Goal: Task Accomplishment & Management: Complete application form

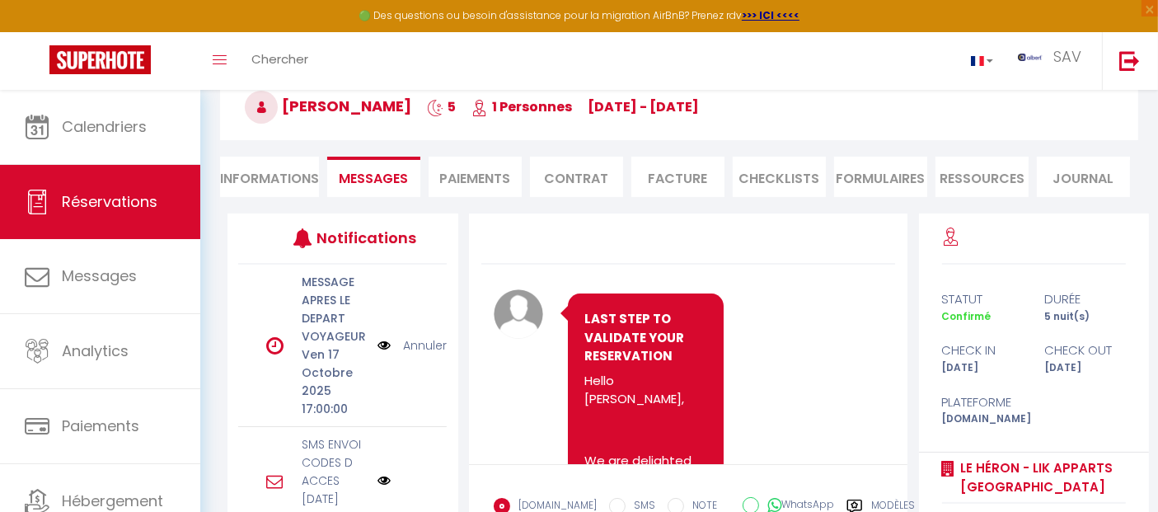
scroll to position [13152, 0]
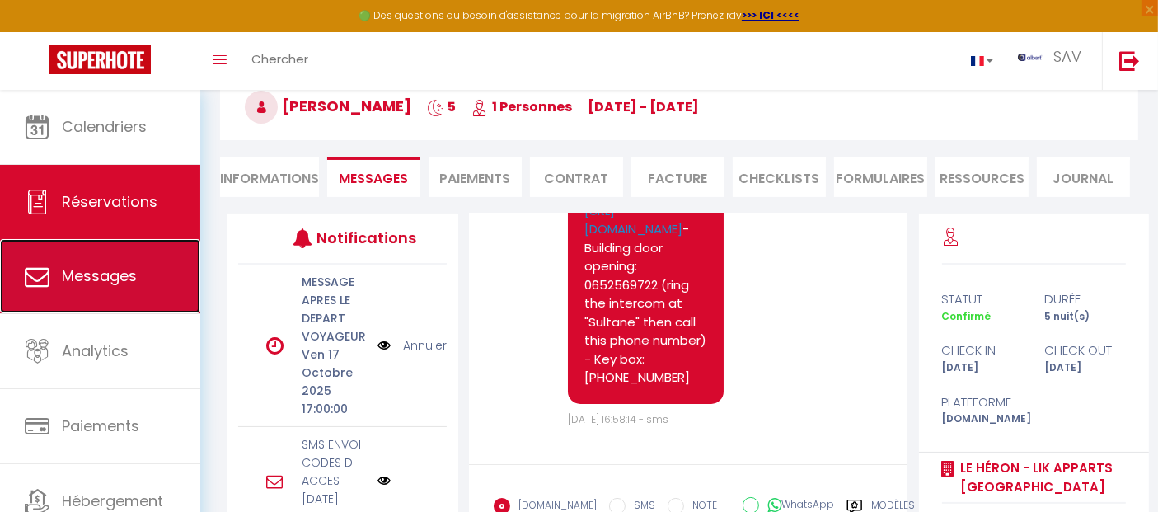
click at [90, 278] on span "Messages" at bounding box center [99, 275] width 75 height 21
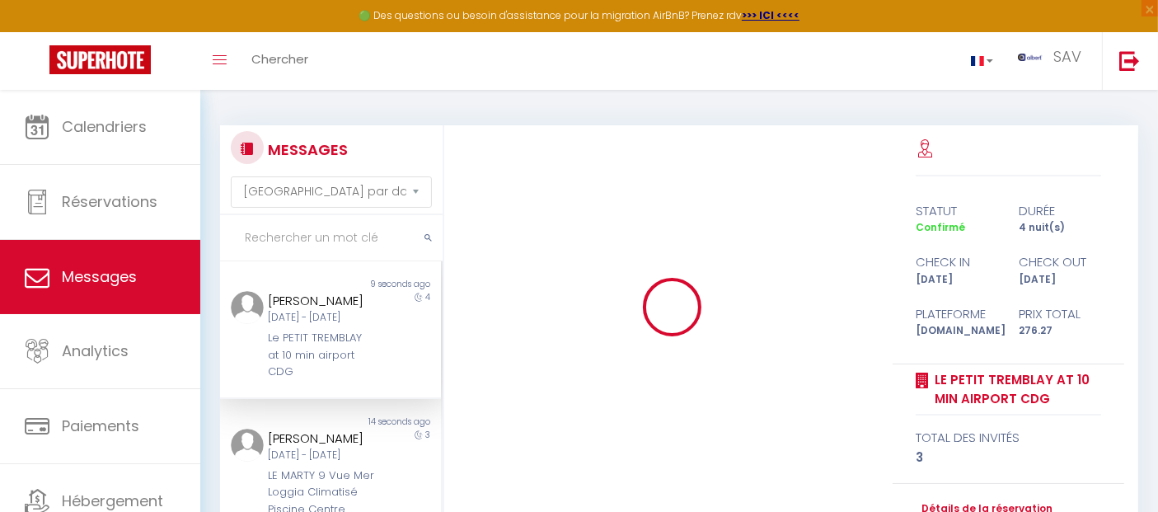
click at [336, 232] on input "text" at bounding box center [331, 238] width 223 height 46
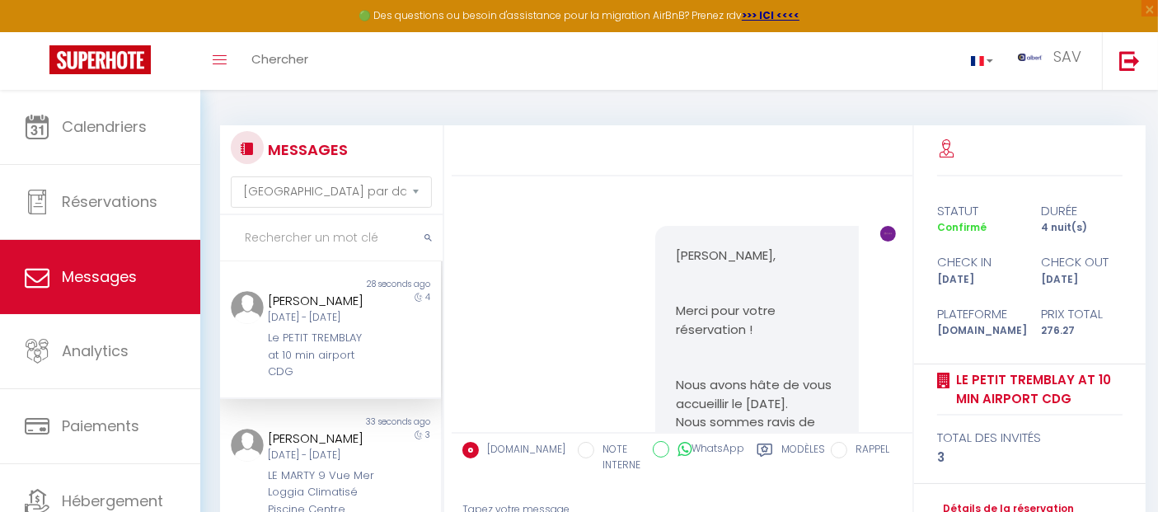
scroll to position [7624, 0]
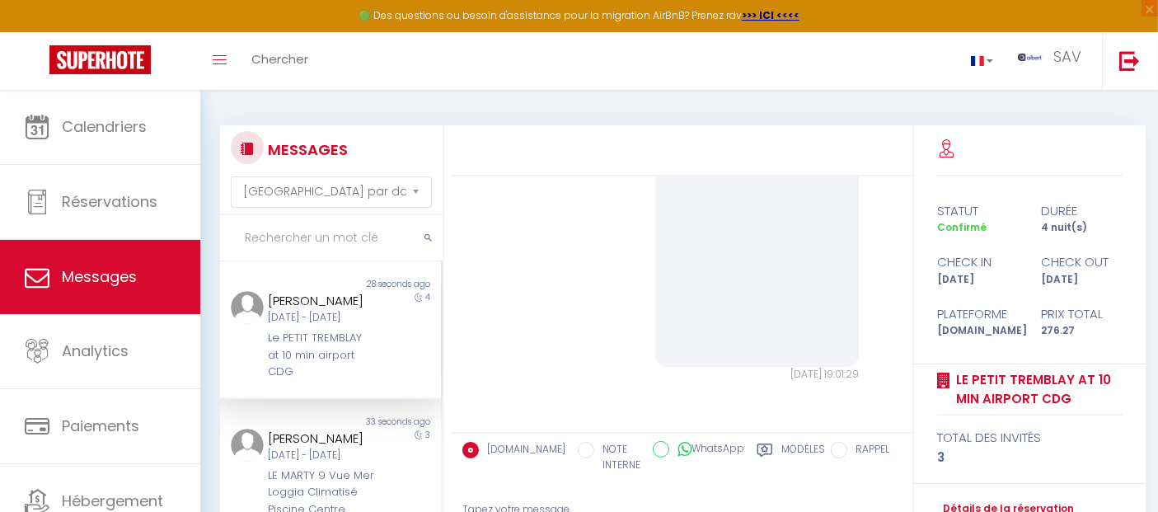
click at [359, 229] on input "text" at bounding box center [331, 238] width 223 height 46
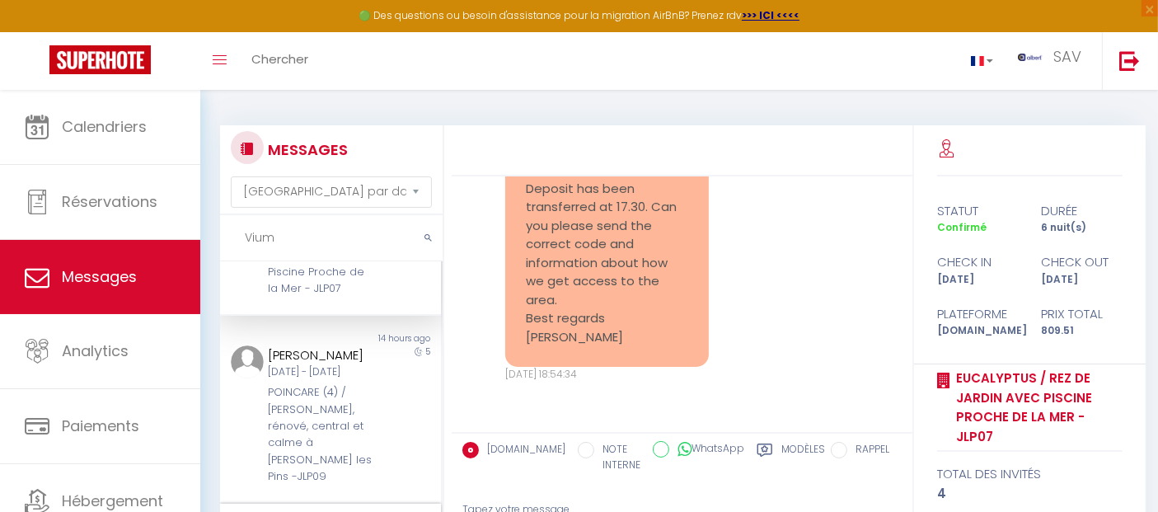
scroll to position [0, 0]
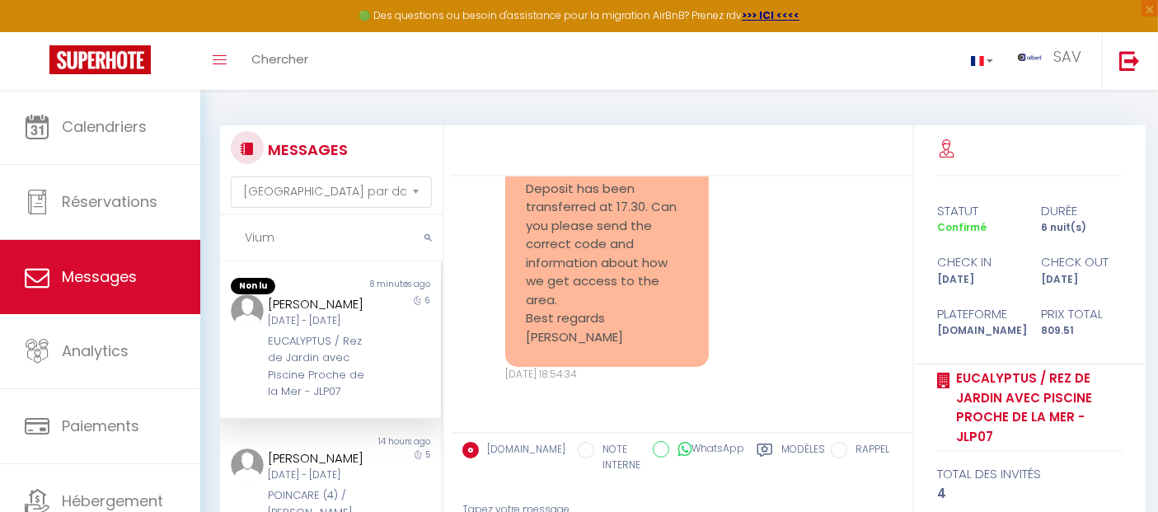
type input "Vium"
click at [315, 329] on div "[DATE] - [DATE]" at bounding box center [321, 321] width 107 height 16
click at [322, 329] on div "[DATE] - [DATE]" at bounding box center [321, 321] width 107 height 16
click at [345, 353] on div "EUCALYPTUS / Rez de Jardin avec Piscine Proche de la Mer - JLP07" at bounding box center [321, 367] width 107 height 68
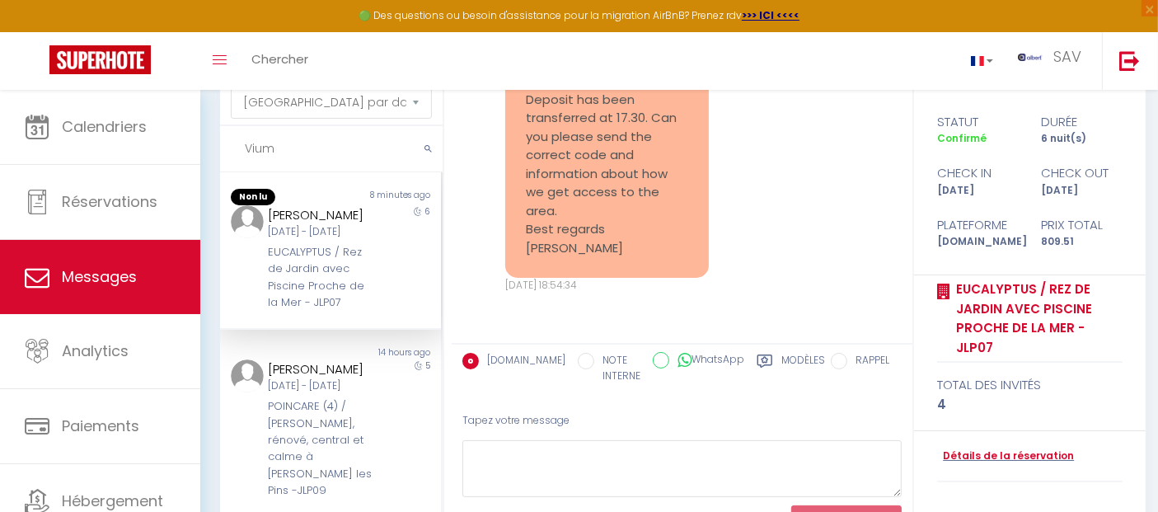
scroll to position [158, 0]
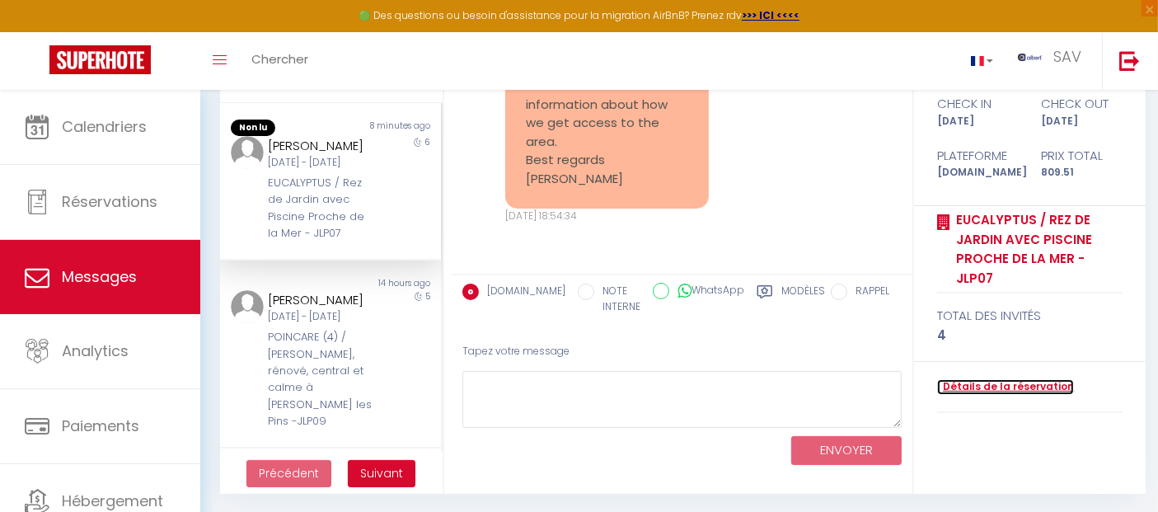
click at [1003, 379] on link "Détails de la réservation" at bounding box center [1005, 387] width 137 height 16
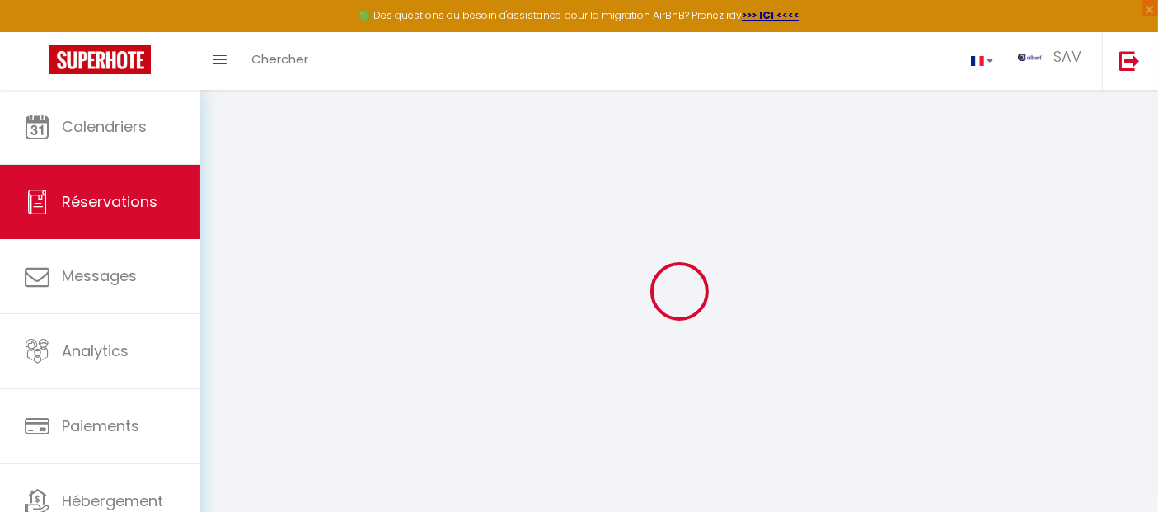
type input "[PERSON_NAME]"
type input "Vium"
type input "[EMAIL_ADDRESS][DOMAIN_NAME]"
type input "[PHONE_NUMBER]"
select select "DK"
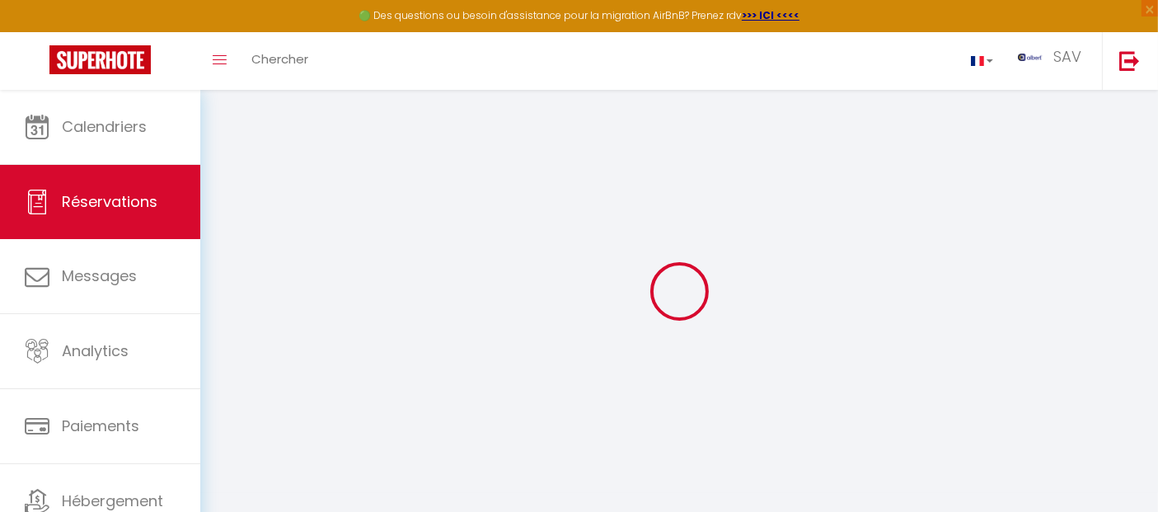
type input "60"
type input "115.69"
type input "11.33"
select select "29482"
select select "1"
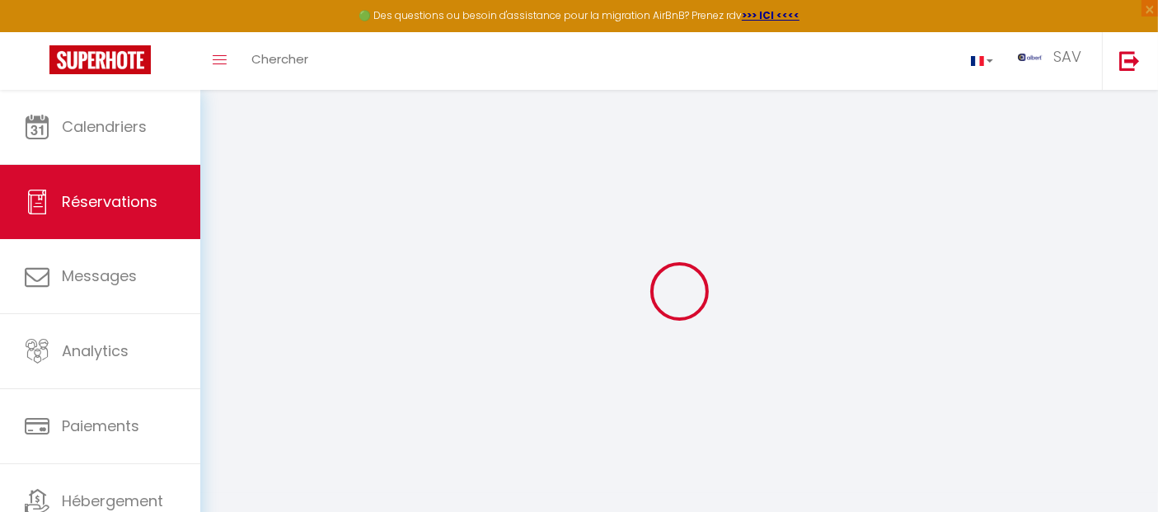
select select
type input "4"
select select "12"
select select "14"
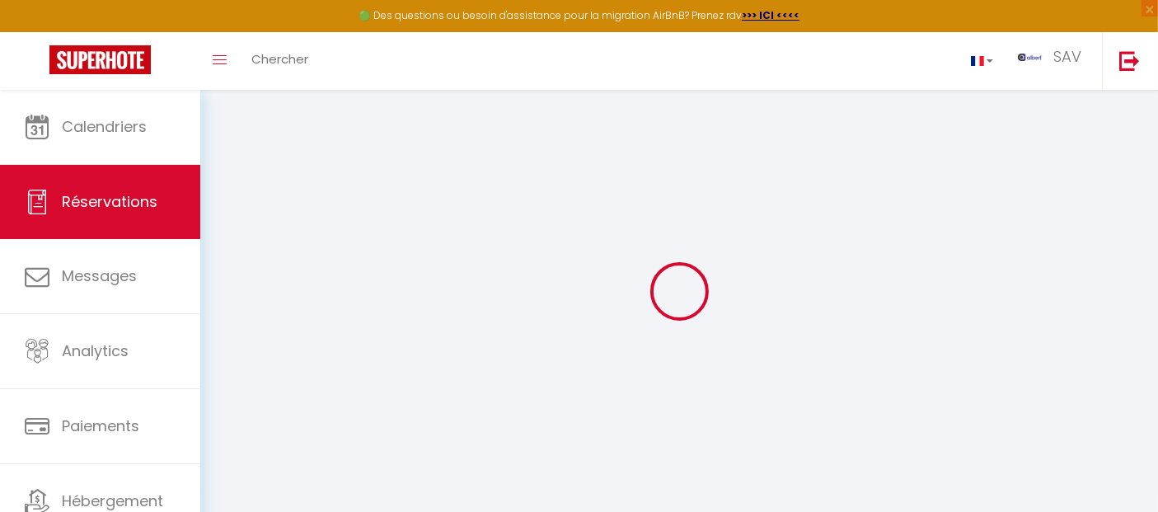
type input "627.3"
checkbox input "false"
select select "2"
type input "84"
type input "60"
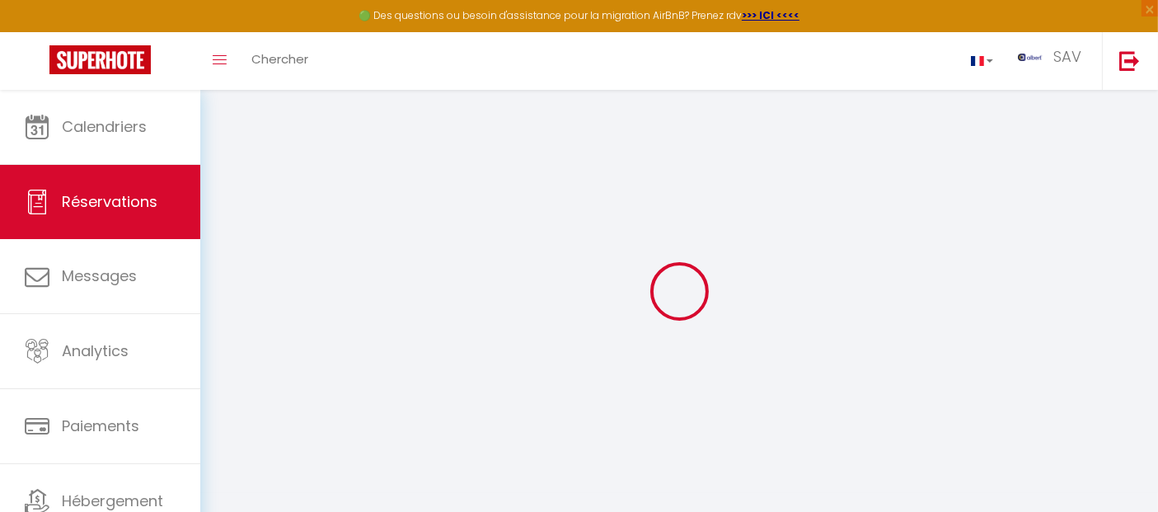
type input "0"
select select
checkbox input "false"
select select
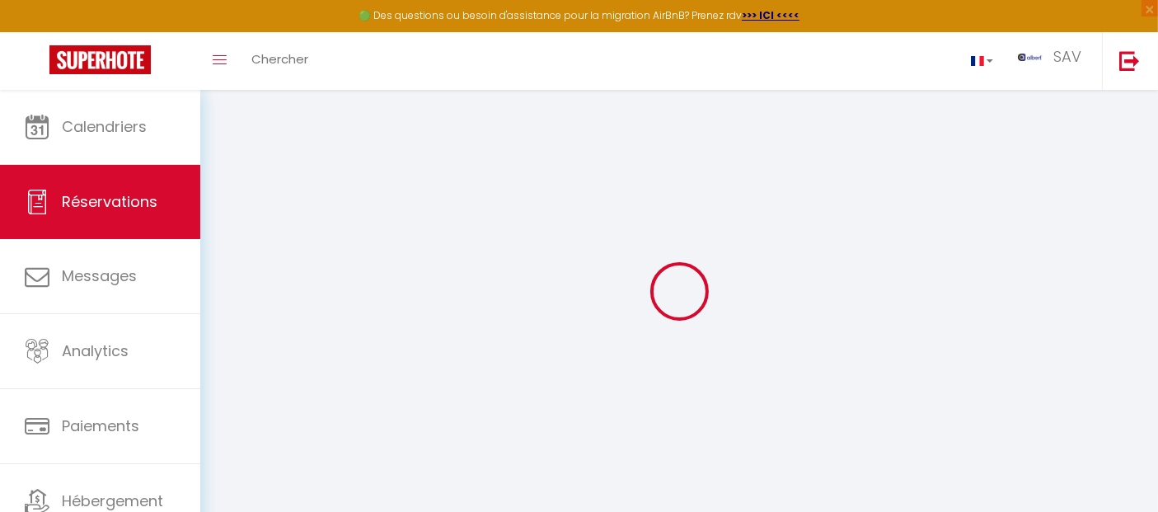
select select
checkbox input "false"
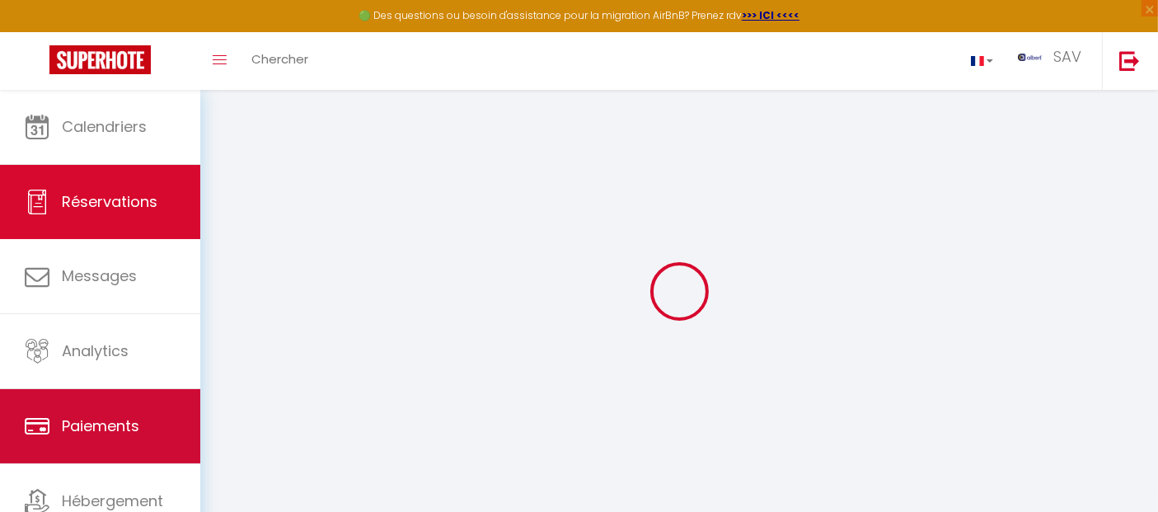
select select
checkbox input "false"
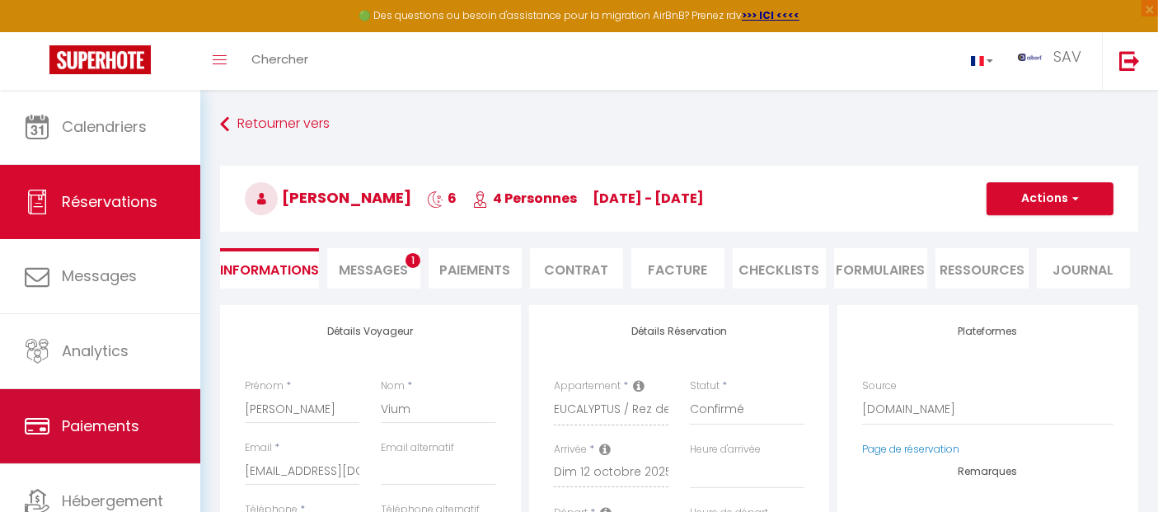
select select
checkbox input "false"
type textarea "** THIS RESERVATION HAS BEEN PRE-PAID ** Approximate time of arrival: between 1…"
type input "84"
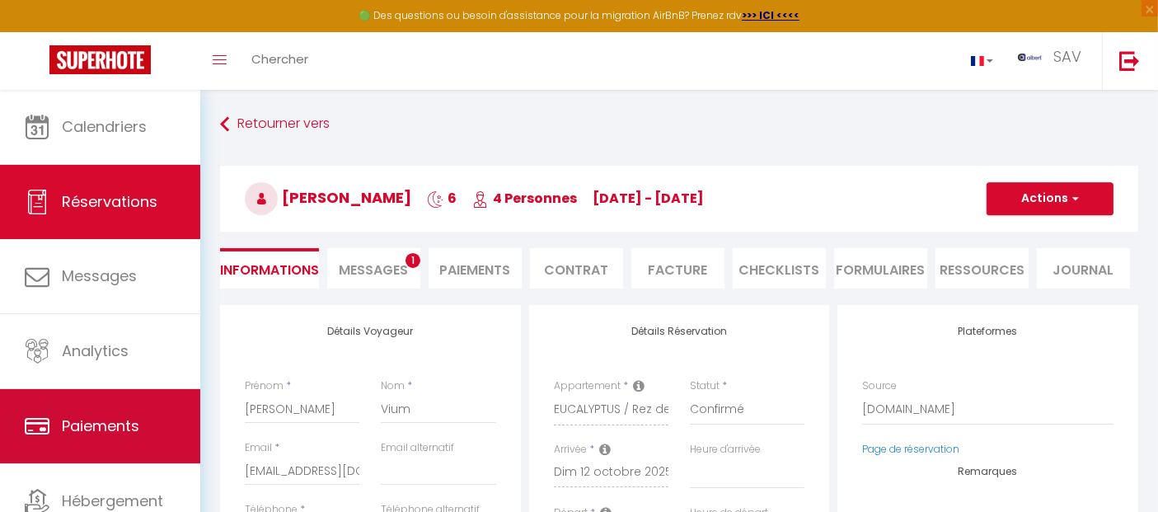
type input "38.21"
select select
checkbox input "false"
select select
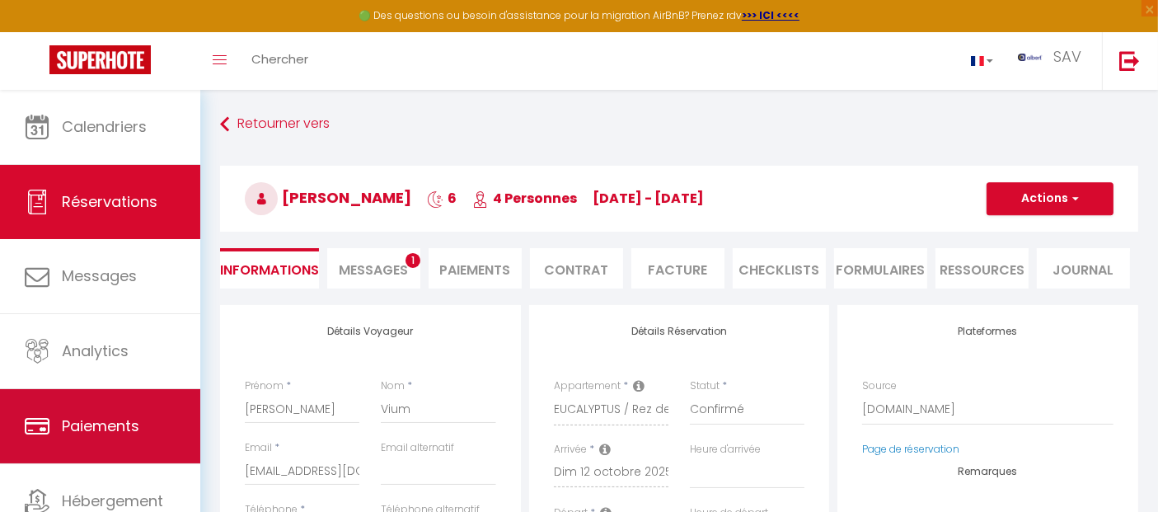
select select
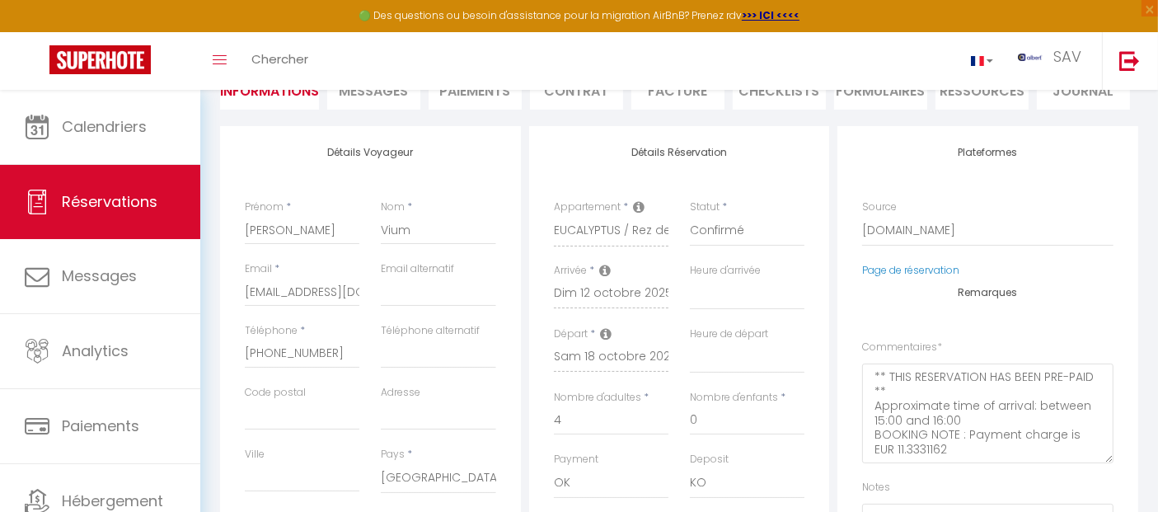
scroll to position [275, 0]
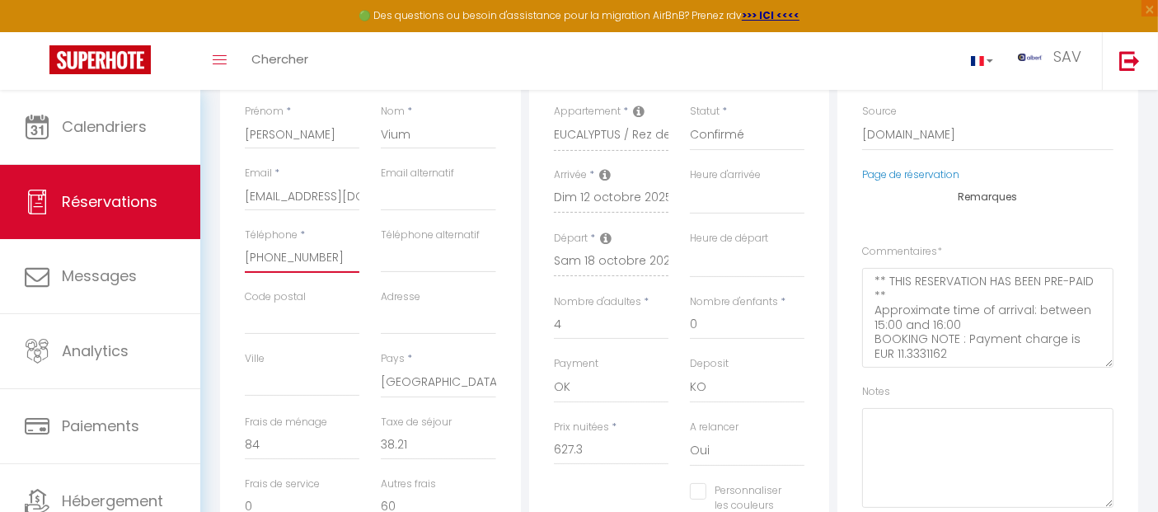
click at [310, 252] on input "[PHONE_NUMBER]" at bounding box center [302, 258] width 115 height 30
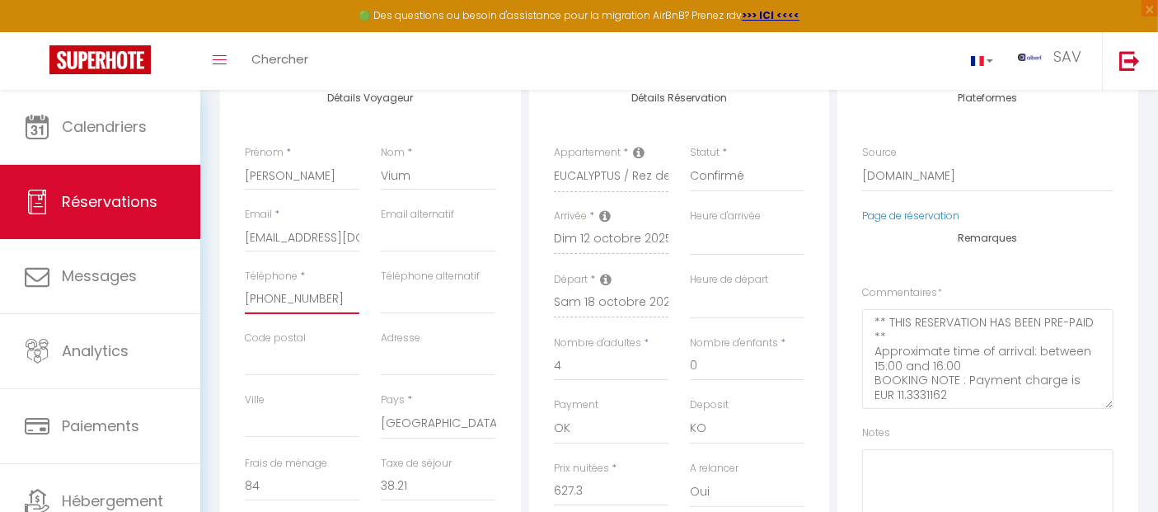
scroll to position [0, 0]
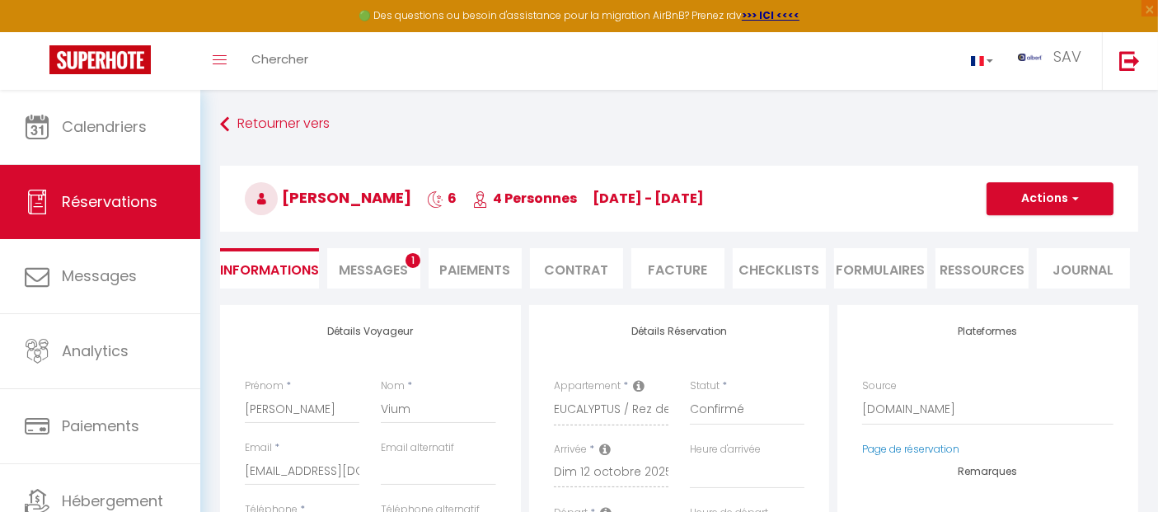
click at [383, 270] on span "Messages" at bounding box center [374, 270] width 69 height 19
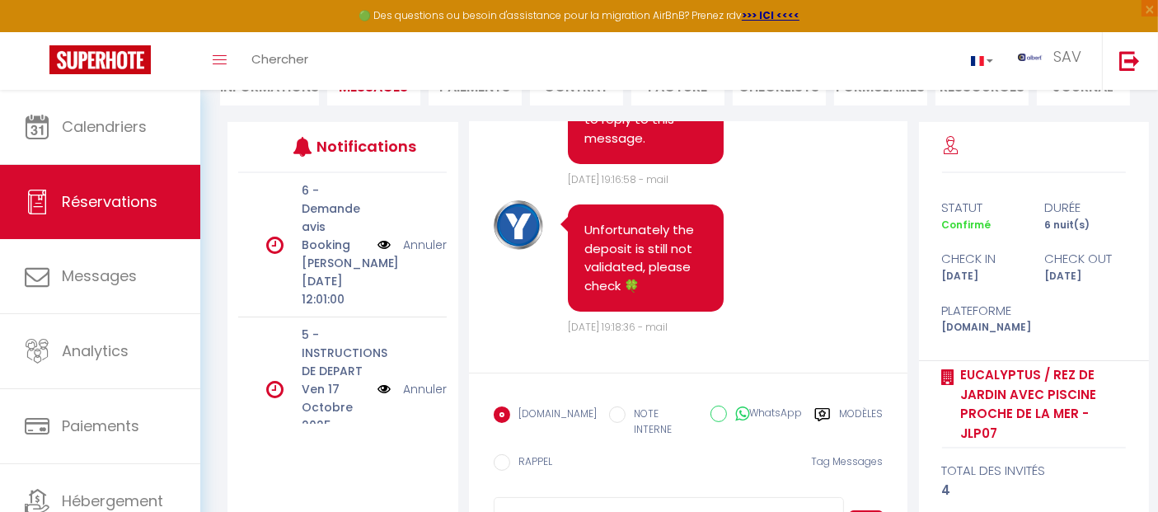
scroll to position [6681, 0]
drag, startPoint x: 654, startPoint y: 286, endPoint x: 585, endPoint y: 241, distance: 82.8
copy pre "[URL][DOMAIN_NAME]"
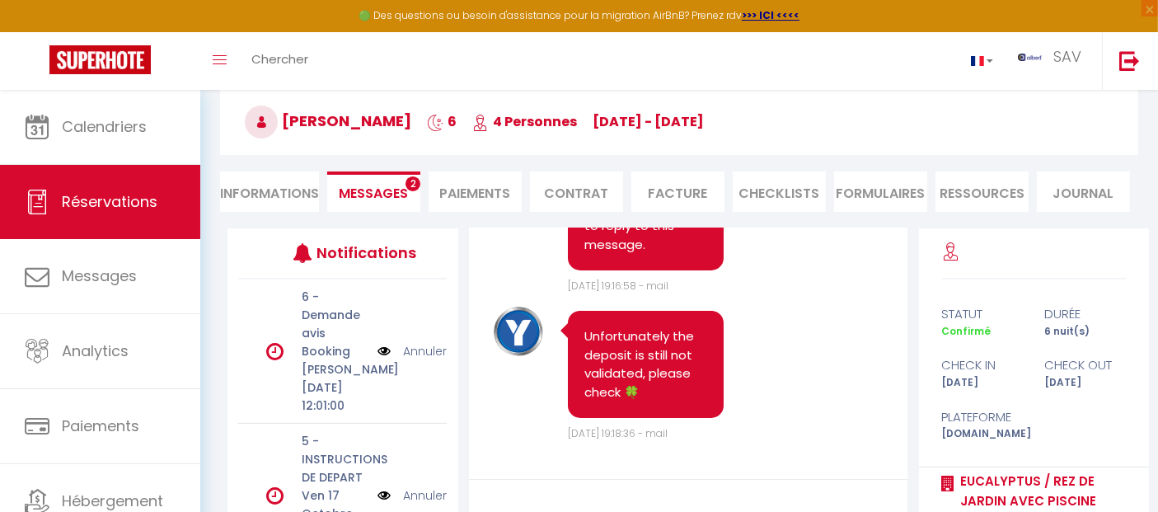
scroll to position [0, 0]
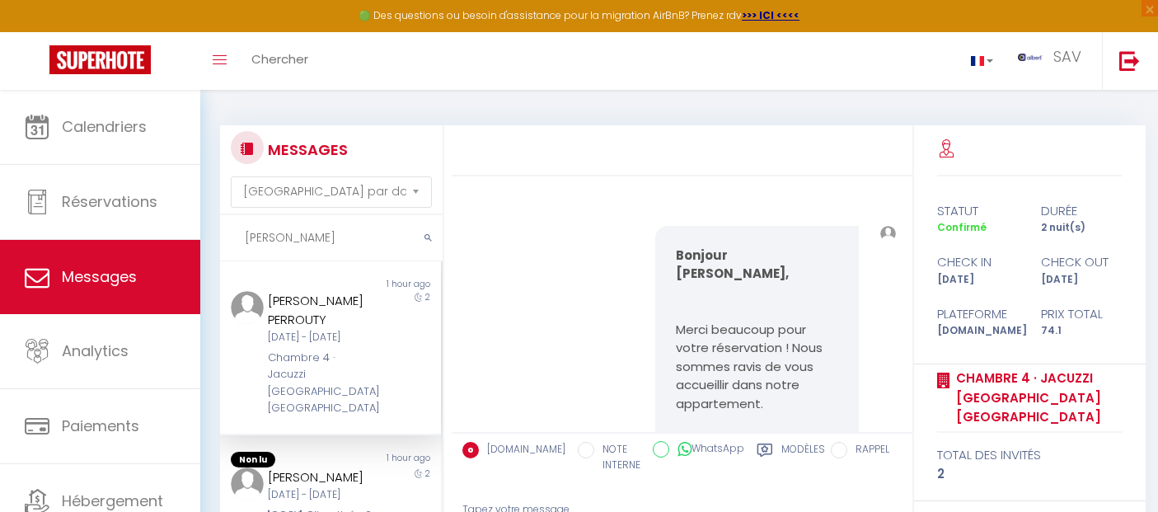
select select "message"
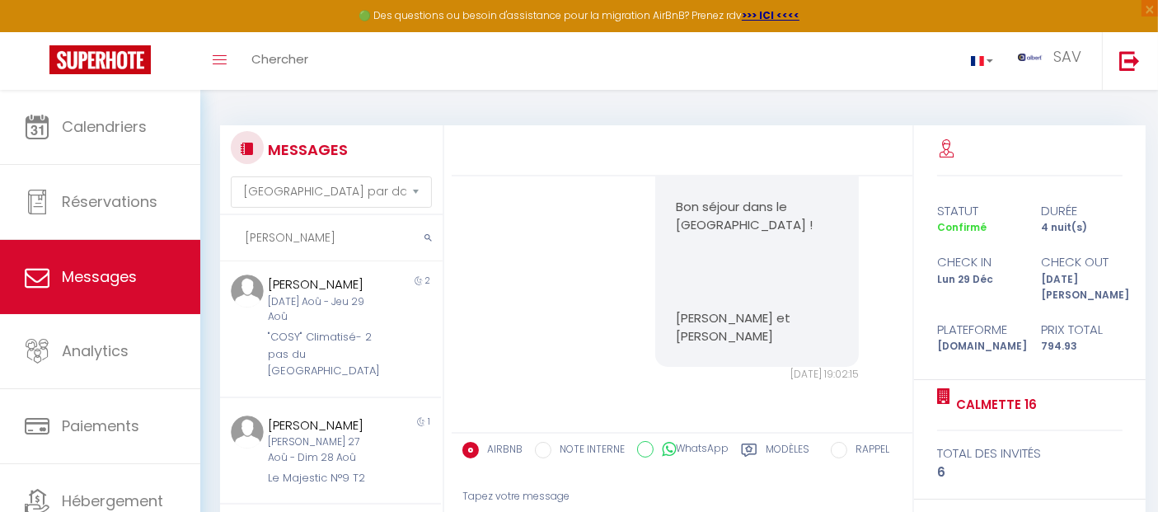
scroll to position [916, 0]
drag, startPoint x: 301, startPoint y: 246, endPoint x: 207, endPoint y: 238, distance: 94.3
click at [209, 238] on div "MESSAGES Trier par date de réservation Trier par date de message Jansen Non lu …" at bounding box center [326, 389] width 235 height 528
paste input "Feiteira"
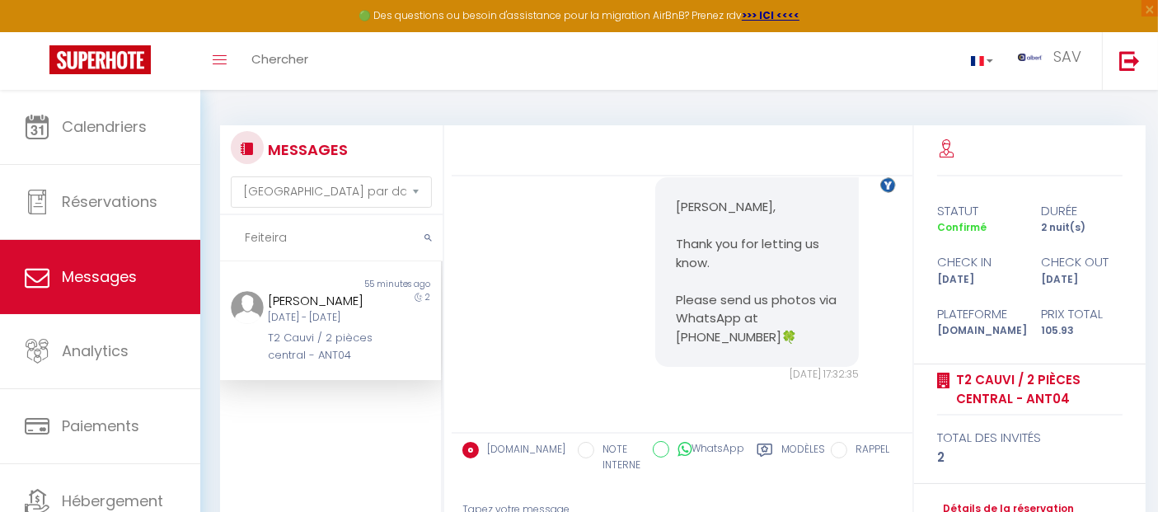
scroll to position [6789, 0]
drag, startPoint x: 610, startPoint y: 347, endPoint x: 522, endPoint y: 261, distance: 123.0
click at [522, 96] on div "Hi there are black marks on the wall in the bread room I assume from suitcases,…" at bounding box center [607, 29] width 204 height 134
copy pre "Hi there are black marks on the wall in the bread room I assume from suitcases,…"
drag, startPoint x: 330, startPoint y: 233, endPoint x: 490, endPoint y: 300, distance: 173.3
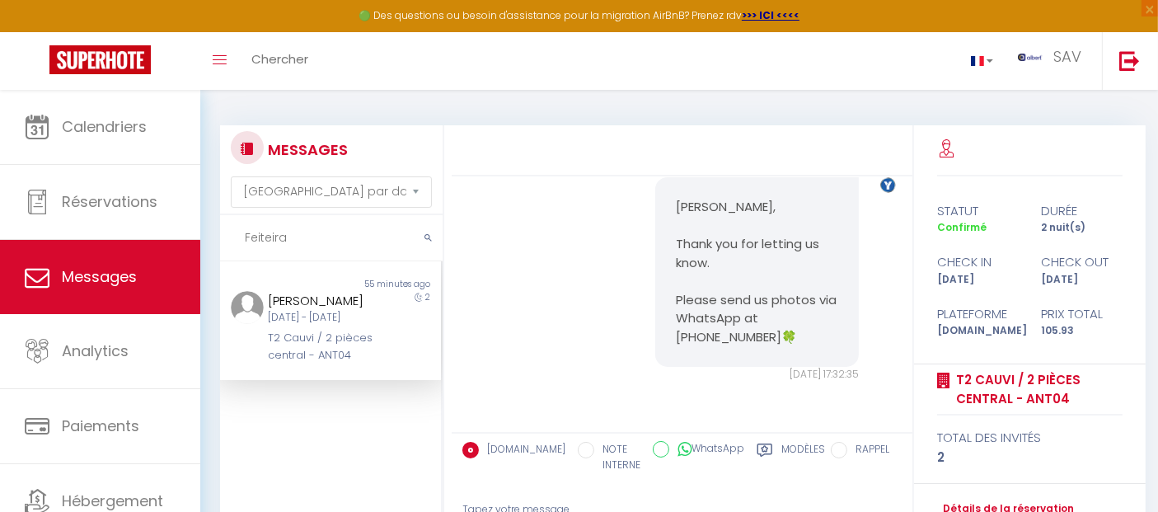
click at [122, 234] on div "🟢 Des questions ou besoin d'assistance pour la migration AirBnB? Prenez rdv >>>…" at bounding box center [579, 381] width 1158 height 582
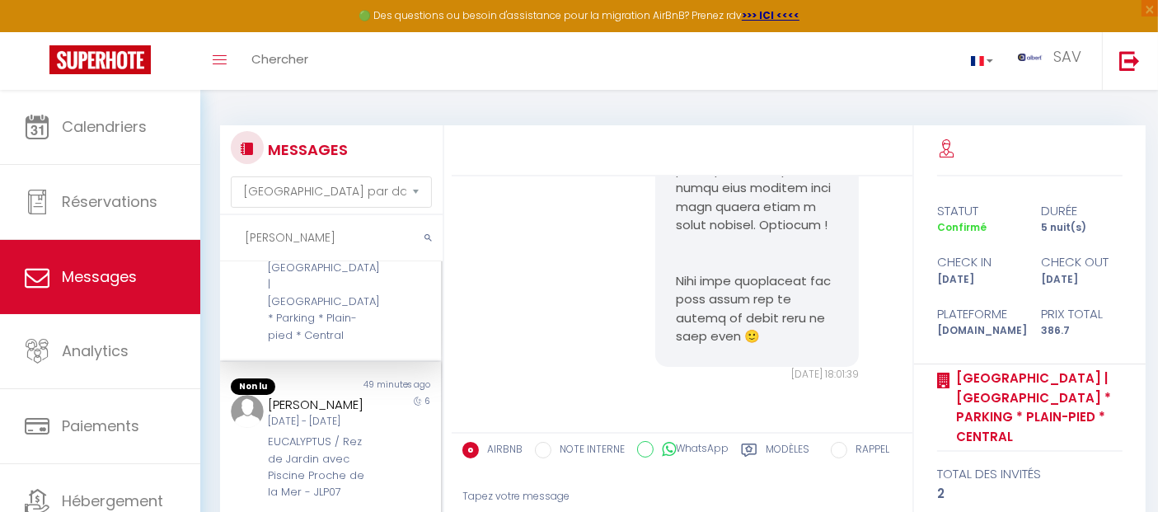
scroll to position [183, 0]
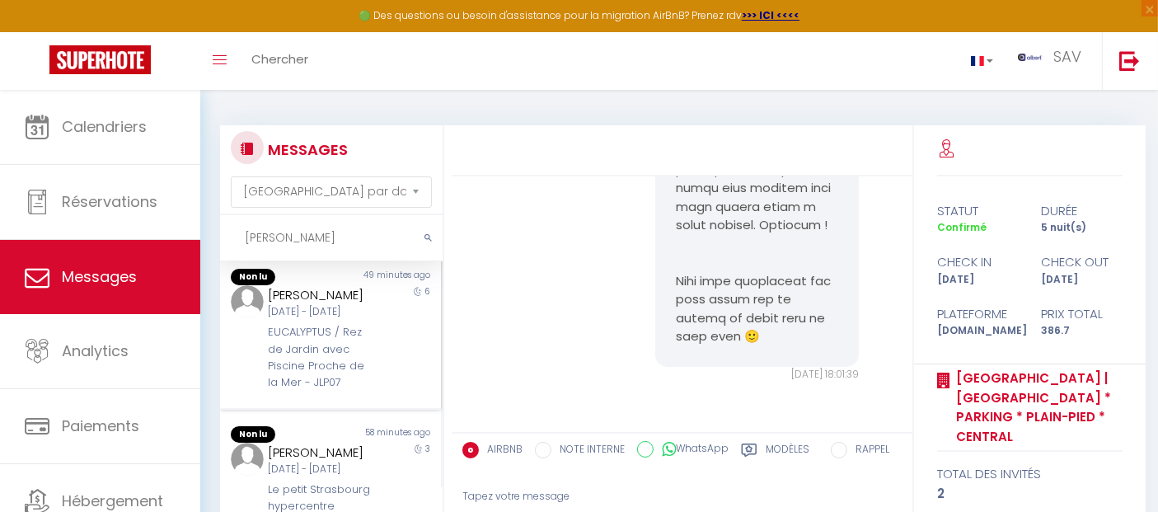
type input "peter"
click at [292, 360] on div "EUCALYPTUS / Rez de Jardin avec Piscine Proche de la Mer - JLP07" at bounding box center [321, 358] width 107 height 68
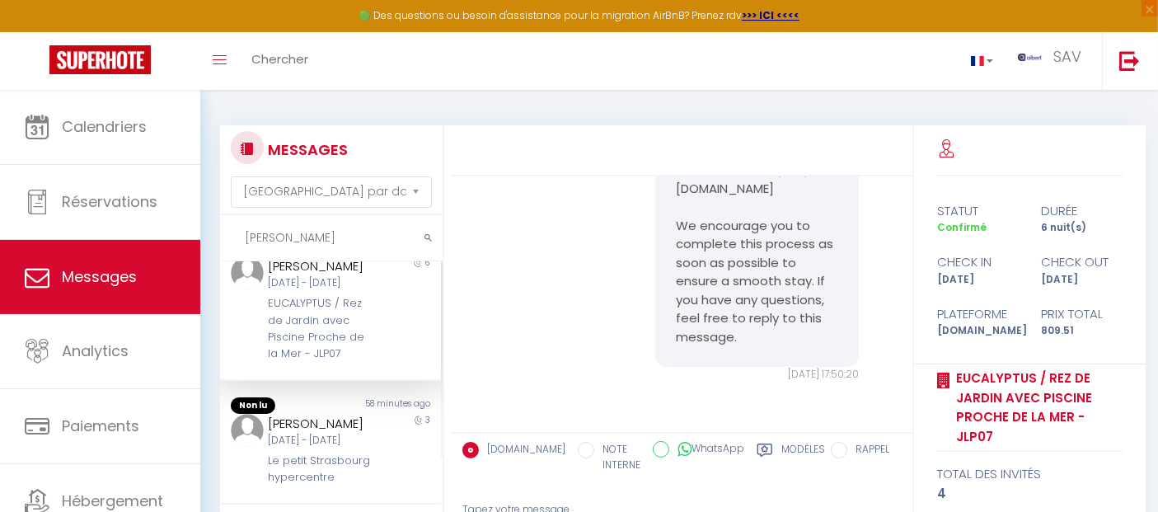
scroll to position [183, 0]
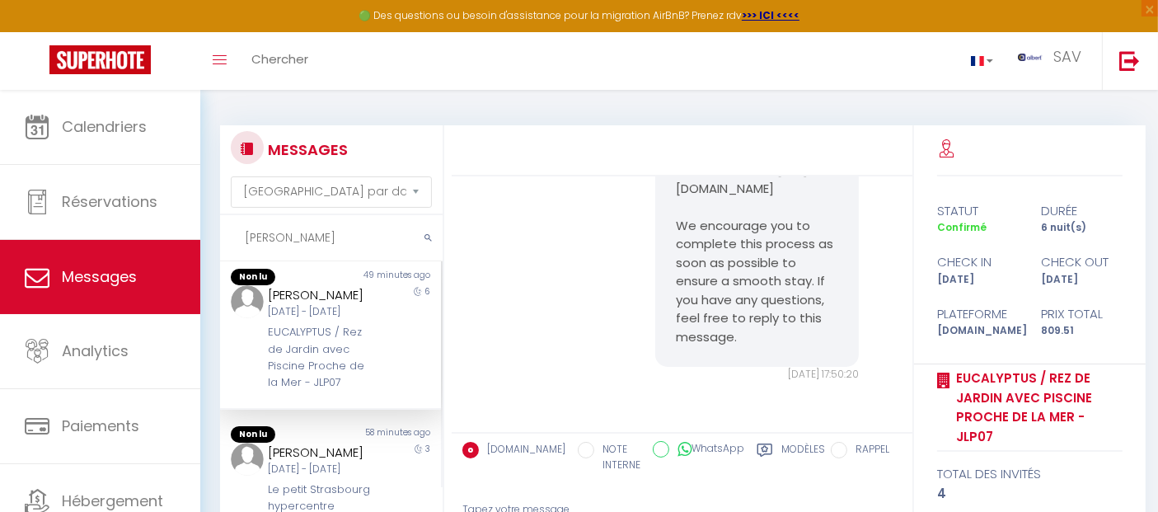
click at [334, 320] on div "[DATE] - [DATE]" at bounding box center [321, 312] width 107 height 16
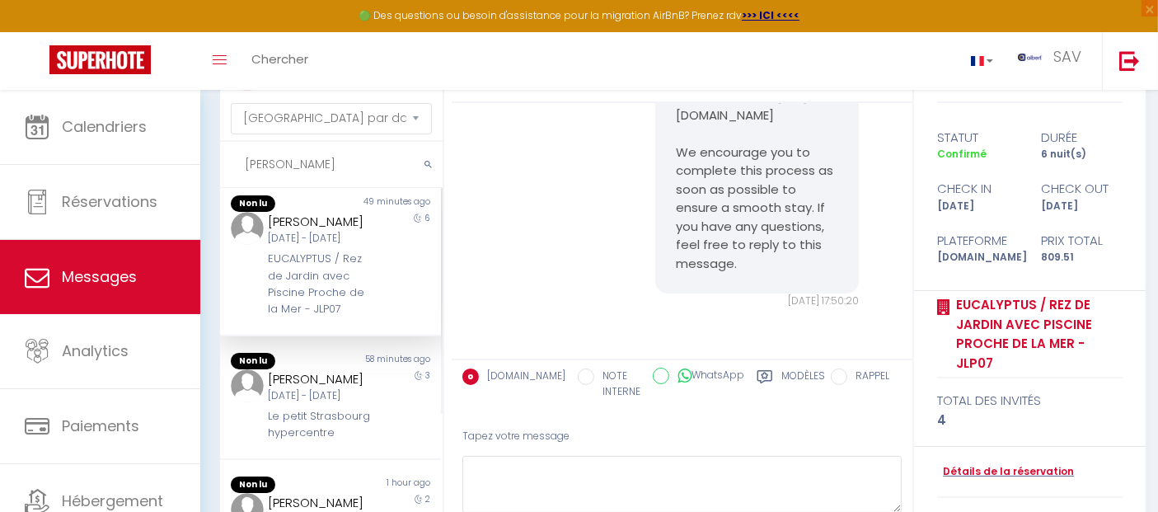
scroll to position [92, 0]
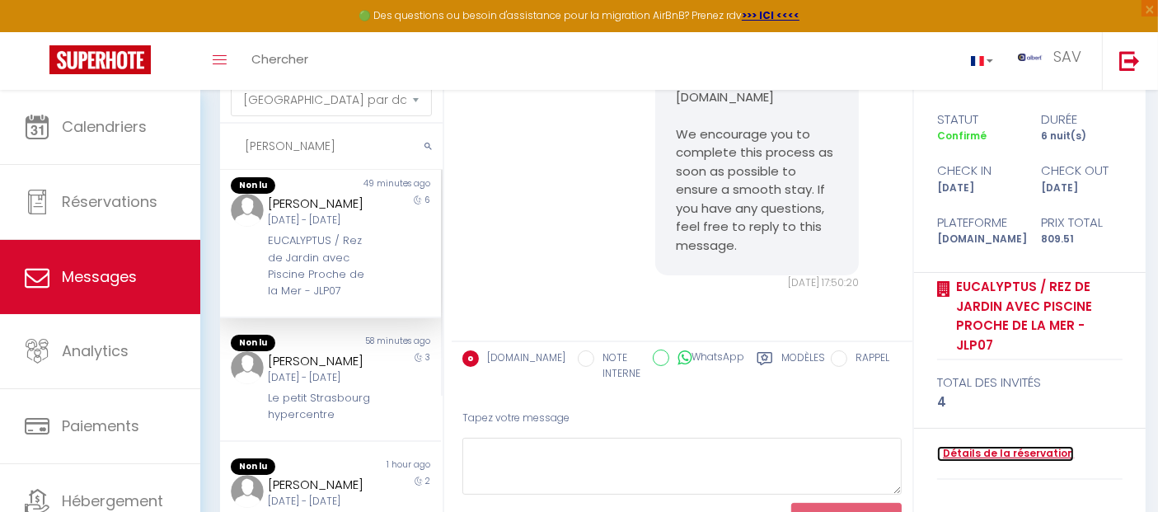
click at [1010, 446] on link "Détails de la réservation" at bounding box center [1005, 454] width 137 height 16
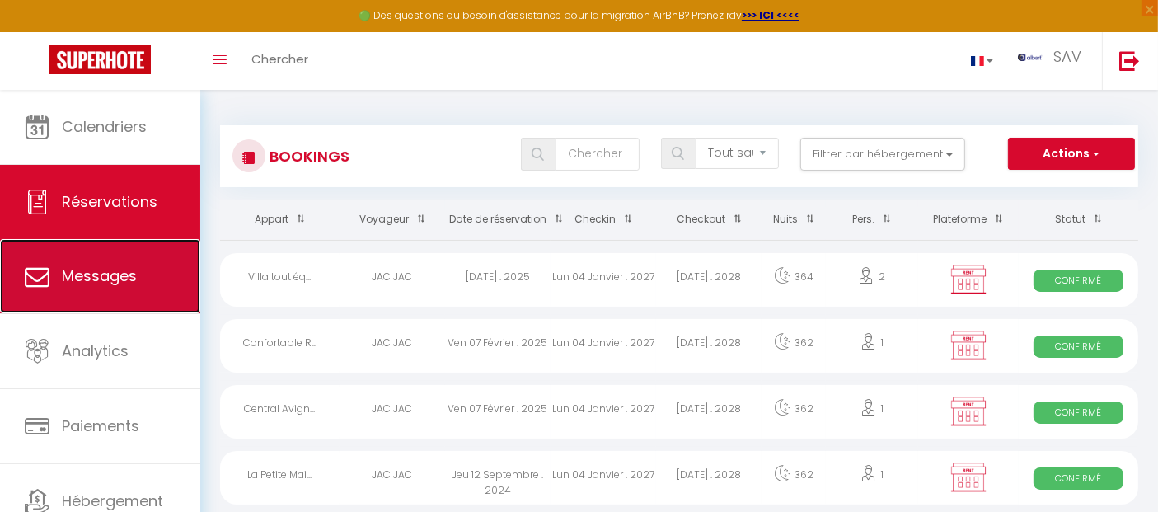
click at [145, 273] on link "Messages" at bounding box center [100, 276] width 200 height 74
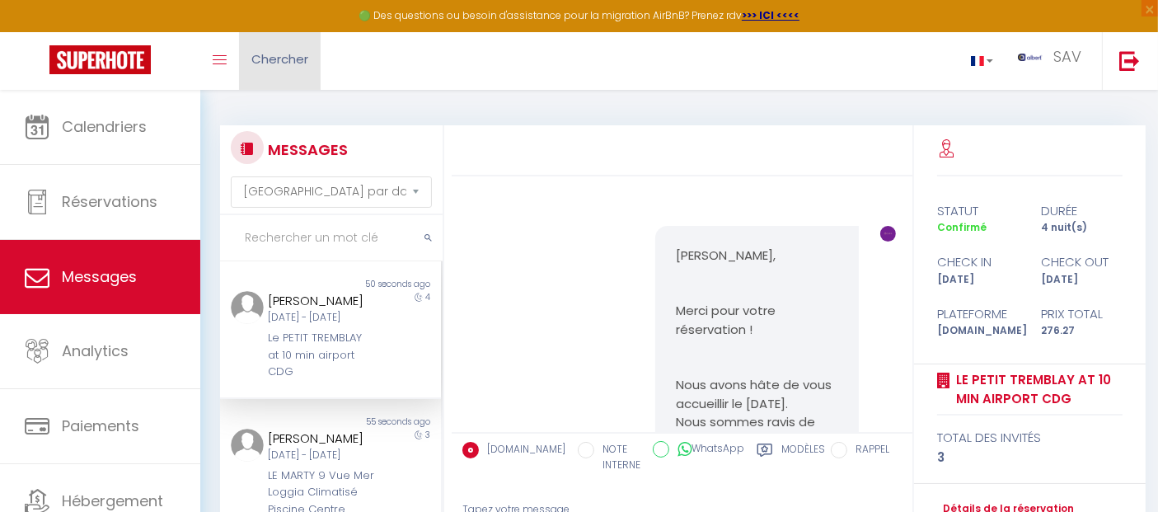
scroll to position [7624, 0]
